Goal: Information Seeking & Learning: Compare options

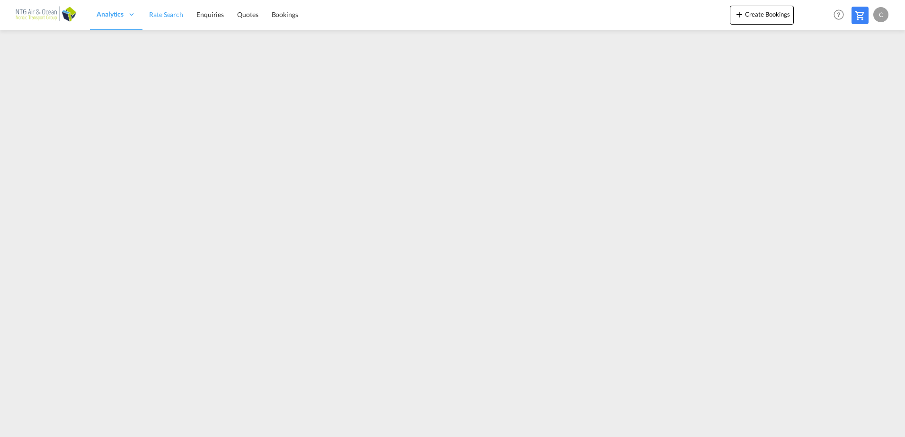
click at [161, 9] on link "Rate Search" at bounding box center [165, 15] width 47 height 31
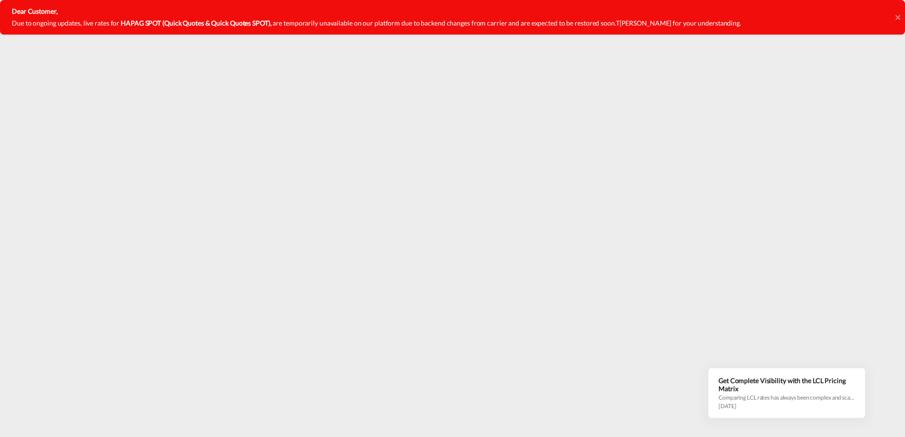
click at [899, 17] on icon at bounding box center [897, 18] width 5 height 8
